Goal: Find specific page/section

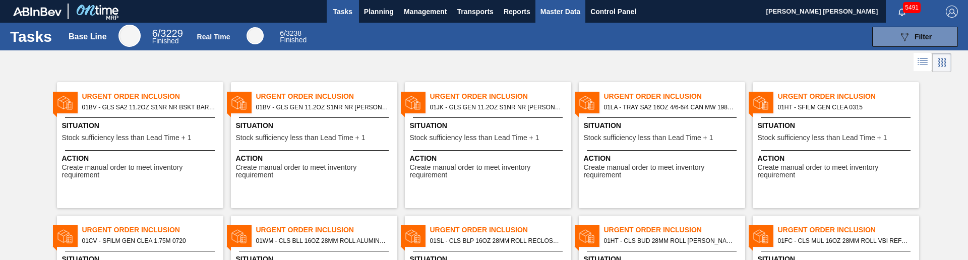
click at [571, 12] on span "Master Data" at bounding box center [560, 12] width 40 height 12
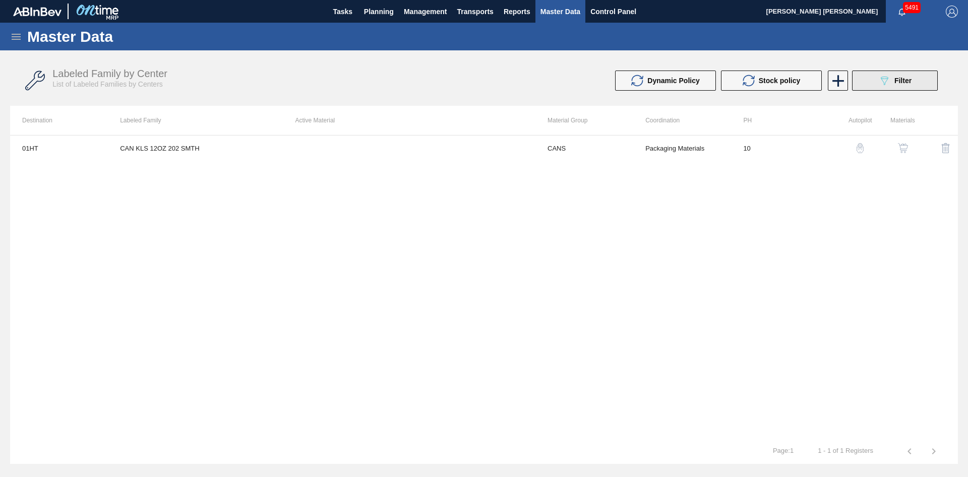
click at [871, 79] on button "089F7B8B-B2A5-4AFE-B5C0-19BA573D28AC Filter" at bounding box center [895, 81] width 86 height 20
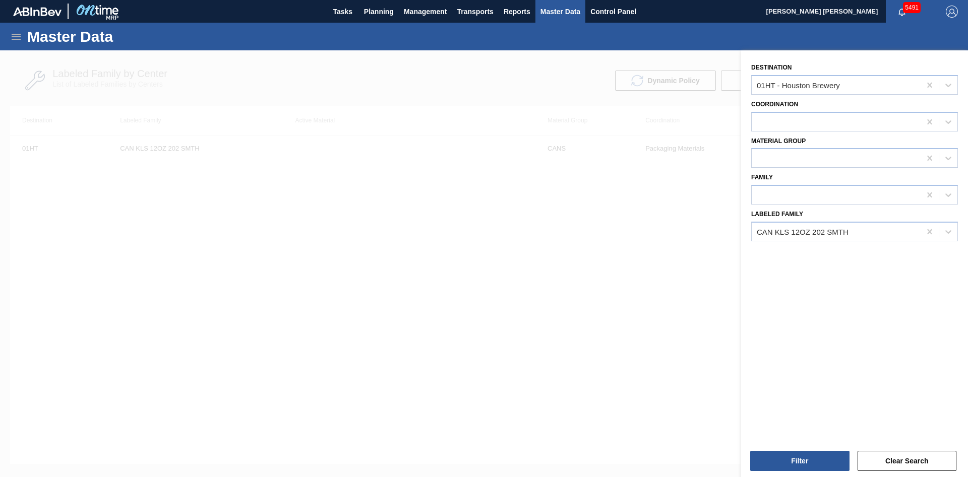
click at [497, 225] on div at bounding box center [484, 288] width 968 height 477
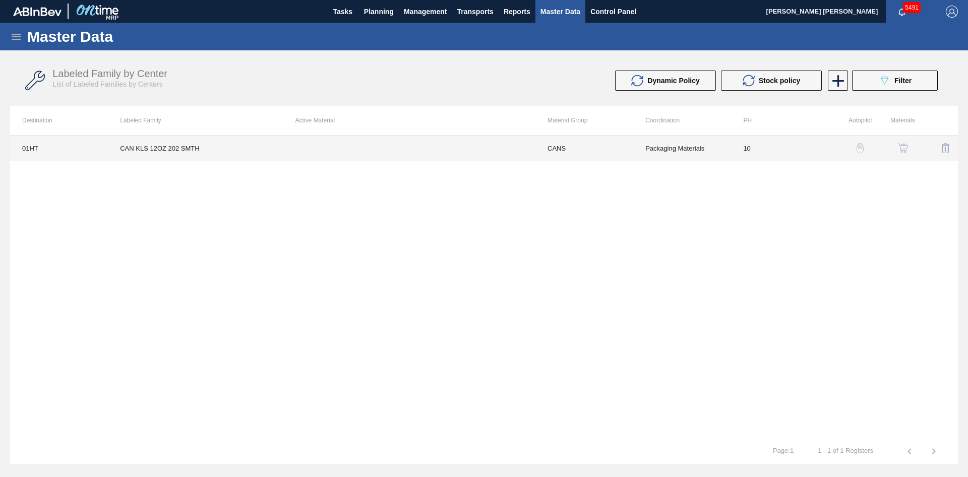
click at [535, 148] on td "CANS" at bounding box center [584, 148] width 98 height 25
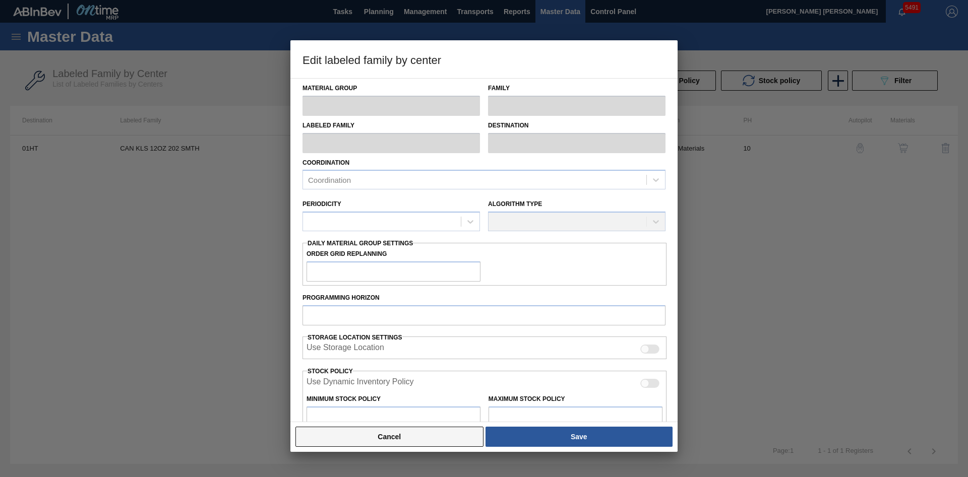
click at [422, 260] on button "Cancel" at bounding box center [389, 437] width 188 height 20
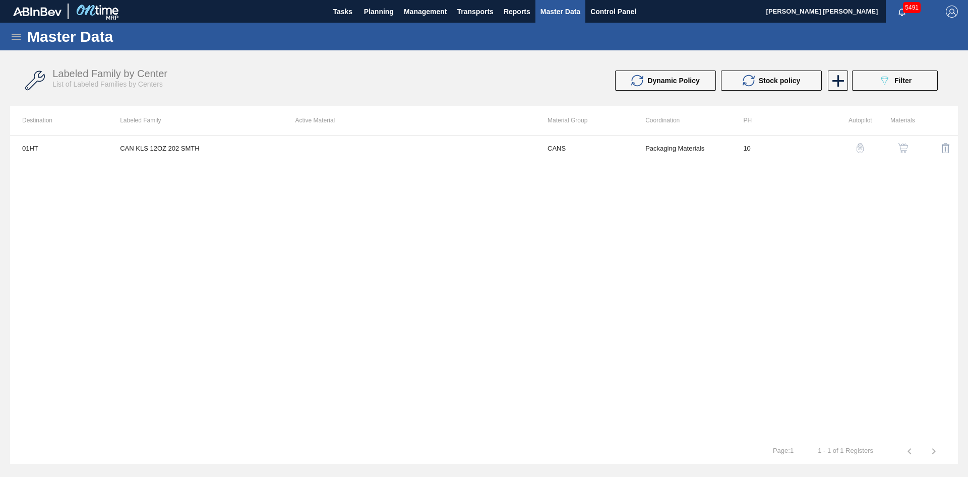
click at [904, 149] on img "button" at bounding box center [903, 148] width 10 height 10
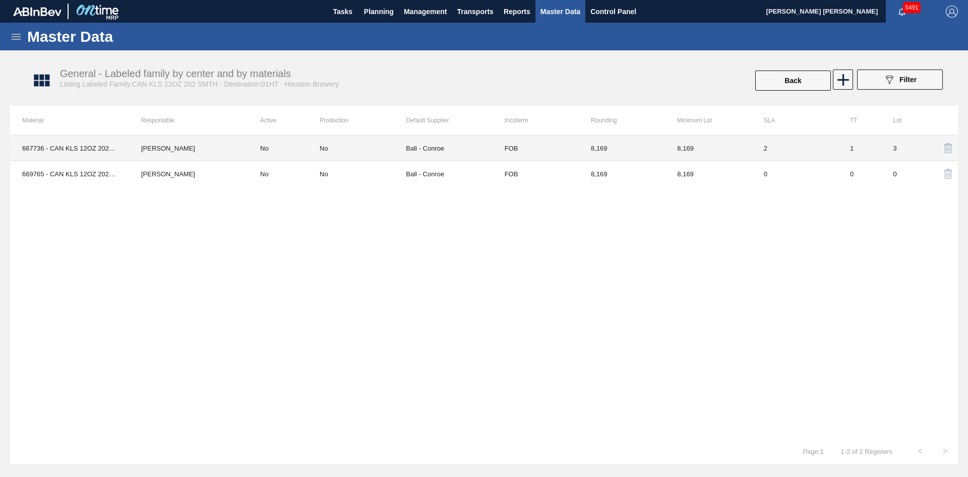
click at [459, 157] on td "Ball - Conroe" at bounding box center [449, 149] width 86 height 26
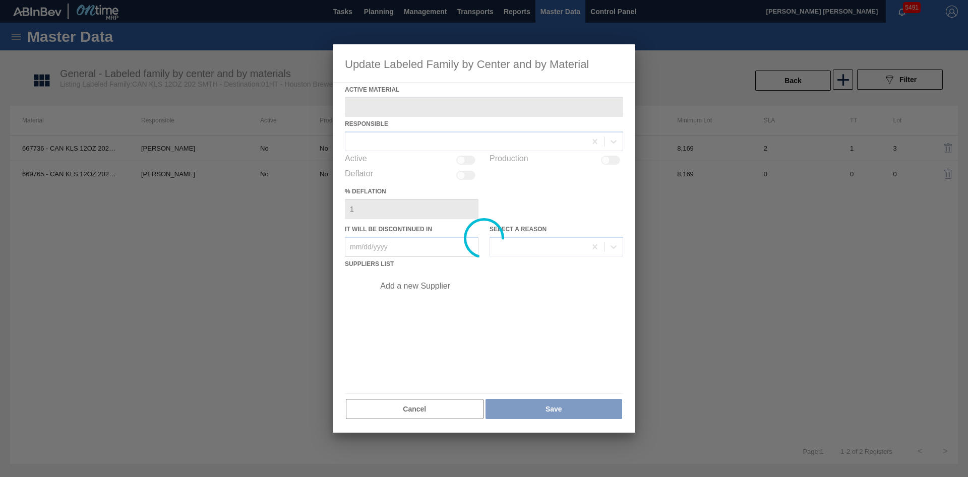
type Material "667736 - CAN KLS 12OZ 202 7% SMTH 0919 GEN BEER S"
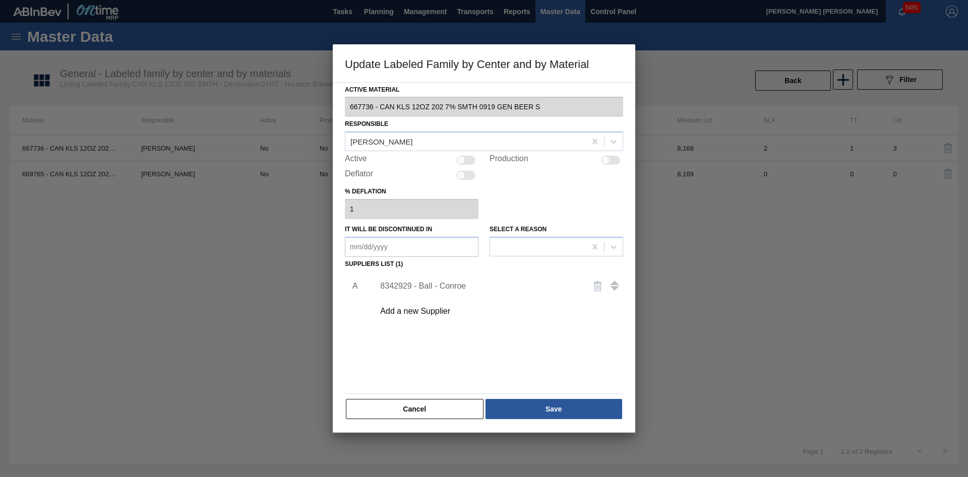
click at [416, 260] on div "8342929 - Ball - Conroe" at bounding box center [479, 286] width 198 height 9
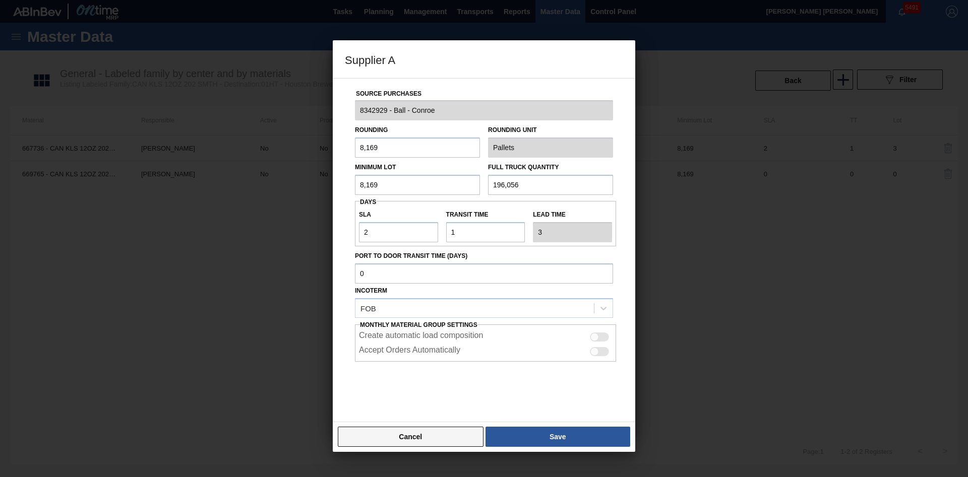
click at [435, 260] on button "Cancel" at bounding box center [411, 437] width 146 height 20
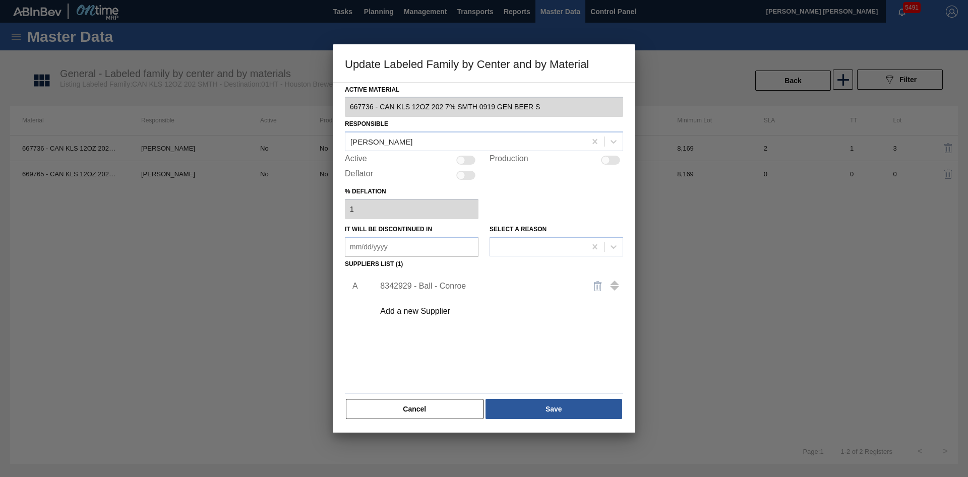
click at [434, 260] on div "Active Material 667736 - CAN KLS 12OZ 202 7% SMTH 0919 GEN BEER S Responsible D…" at bounding box center [484, 257] width 302 height 351
click at [434, 260] on button "Cancel" at bounding box center [415, 409] width 138 height 20
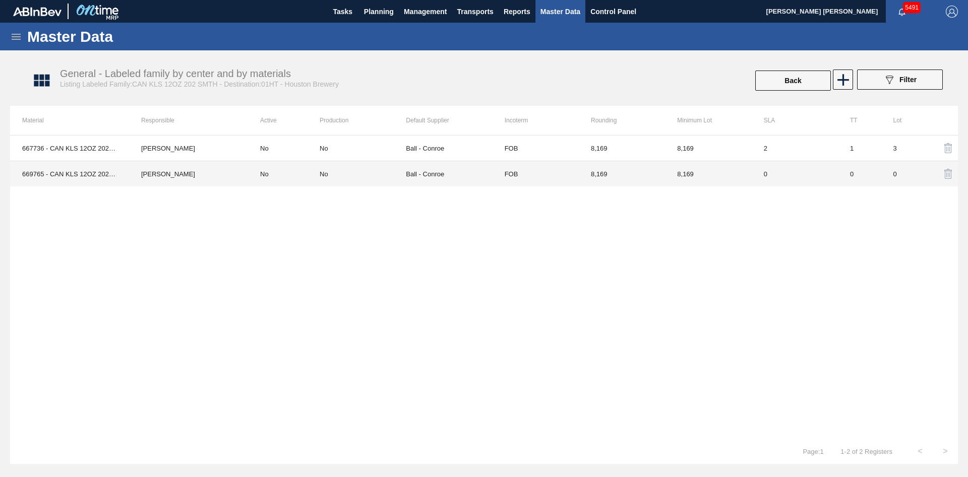
click at [376, 176] on div "No" at bounding box center [363, 174] width 86 height 8
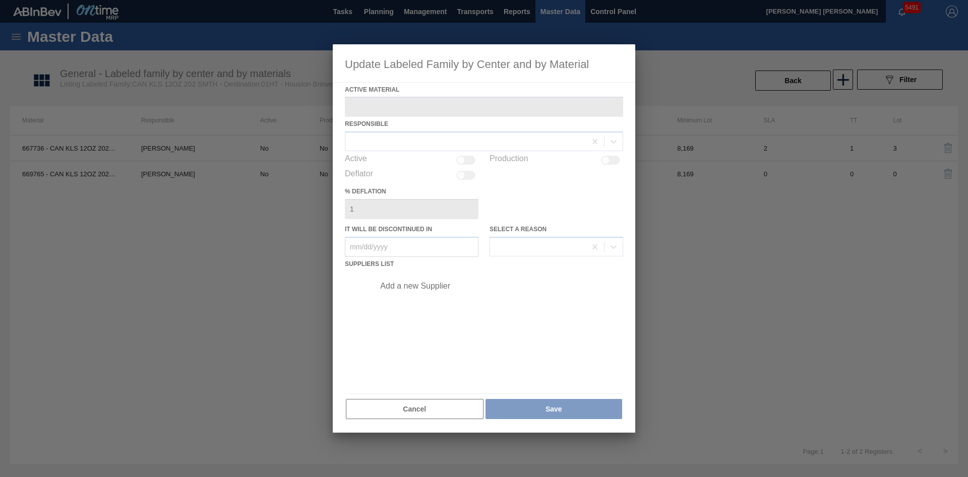
type Material "669765 - CAN KLS 12OZ 202 4.9% SMTH 0222 GEN BEER"
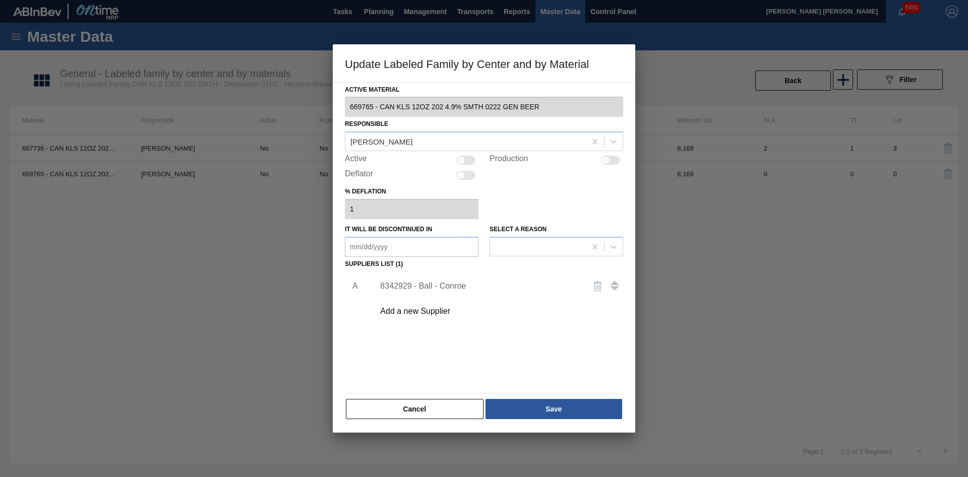
click at [420, 260] on div "8342929 - Ball - Conroe" at bounding box center [479, 286] width 198 height 9
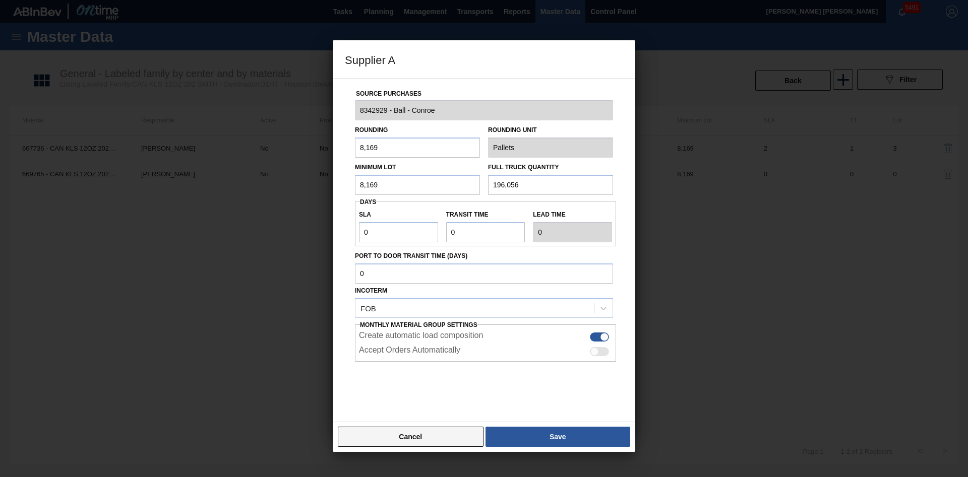
click at [439, 260] on button "Cancel" at bounding box center [411, 437] width 146 height 20
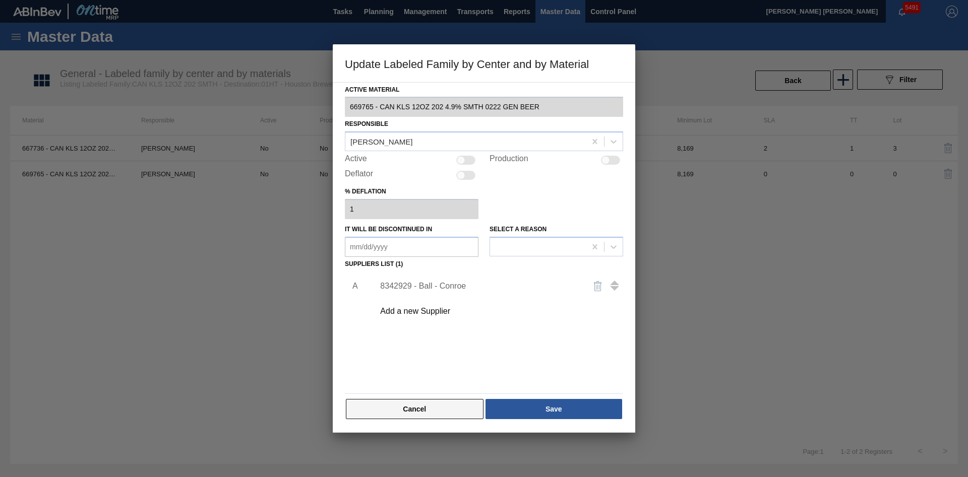
click at [437, 260] on button "Cancel" at bounding box center [415, 409] width 138 height 20
